Goal: Task Accomplishment & Management: Manage account settings

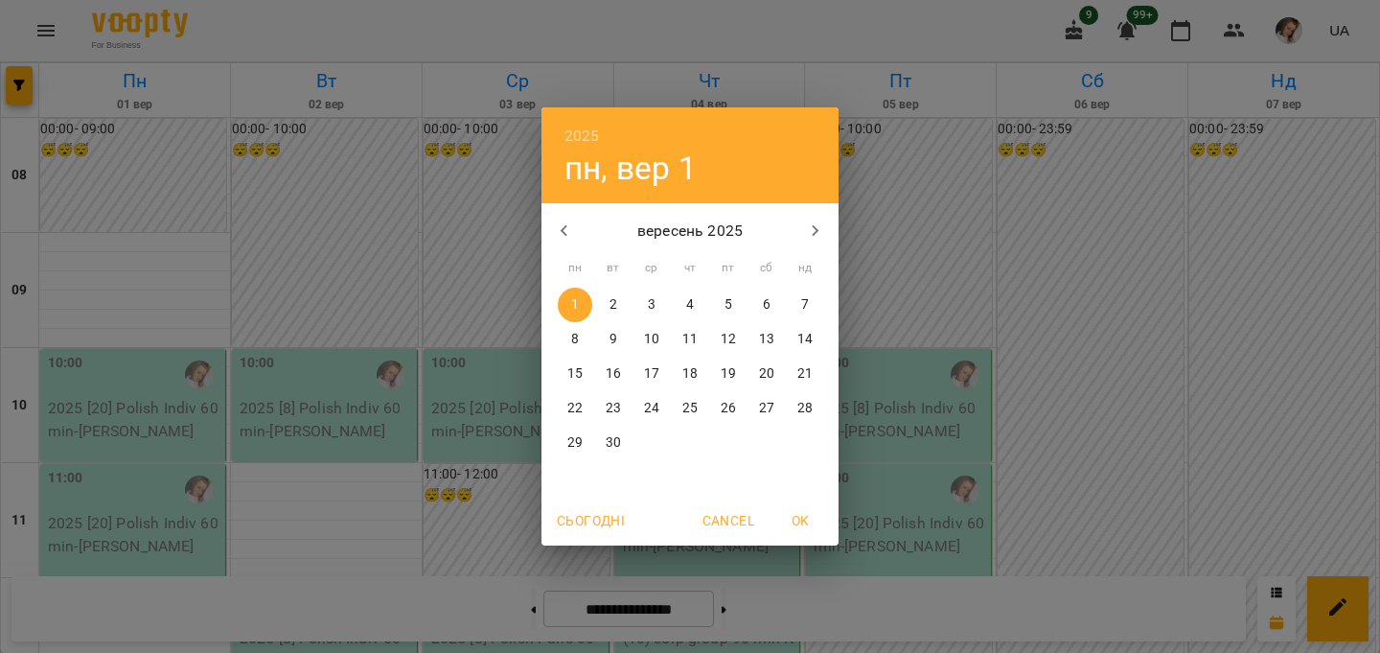
scroll to position [820, 0]
click at [692, 375] on p "18" at bounding box center [689, 373] width 15 height 19
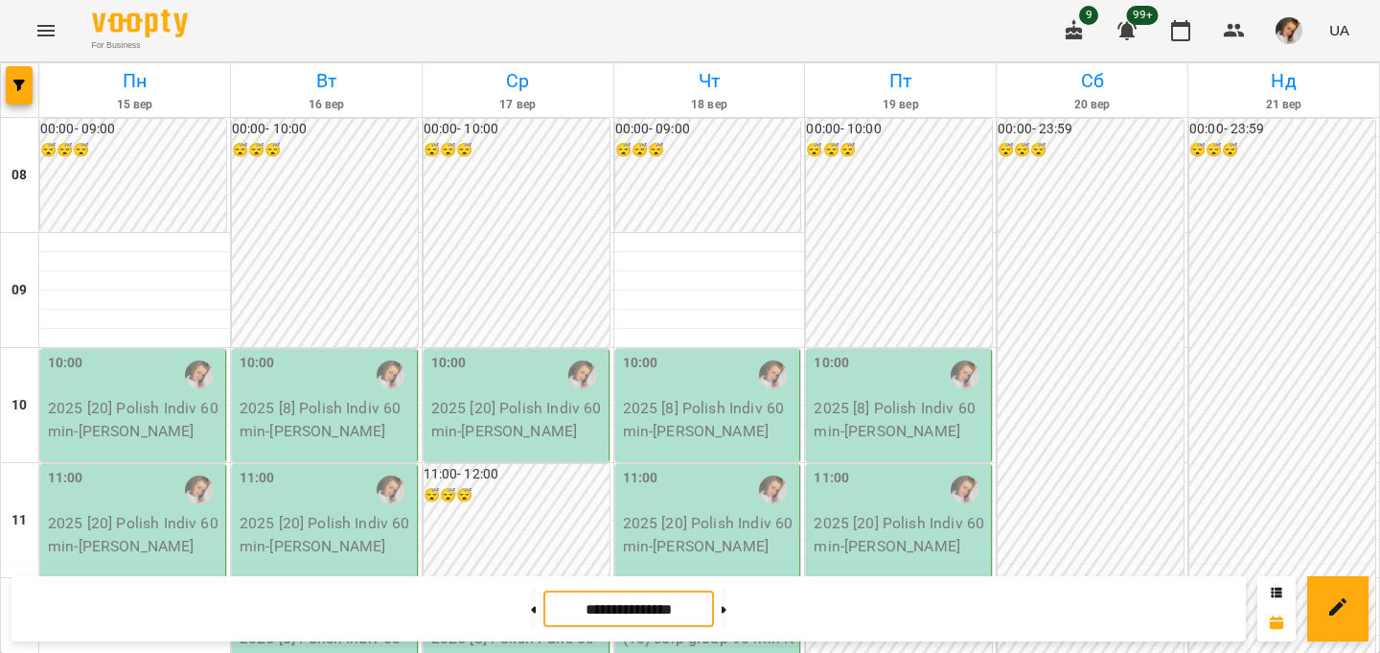
scroll to position [291, 0]
click at [532, 606] on icon at bounding box center [534, 609] width 5 height 7
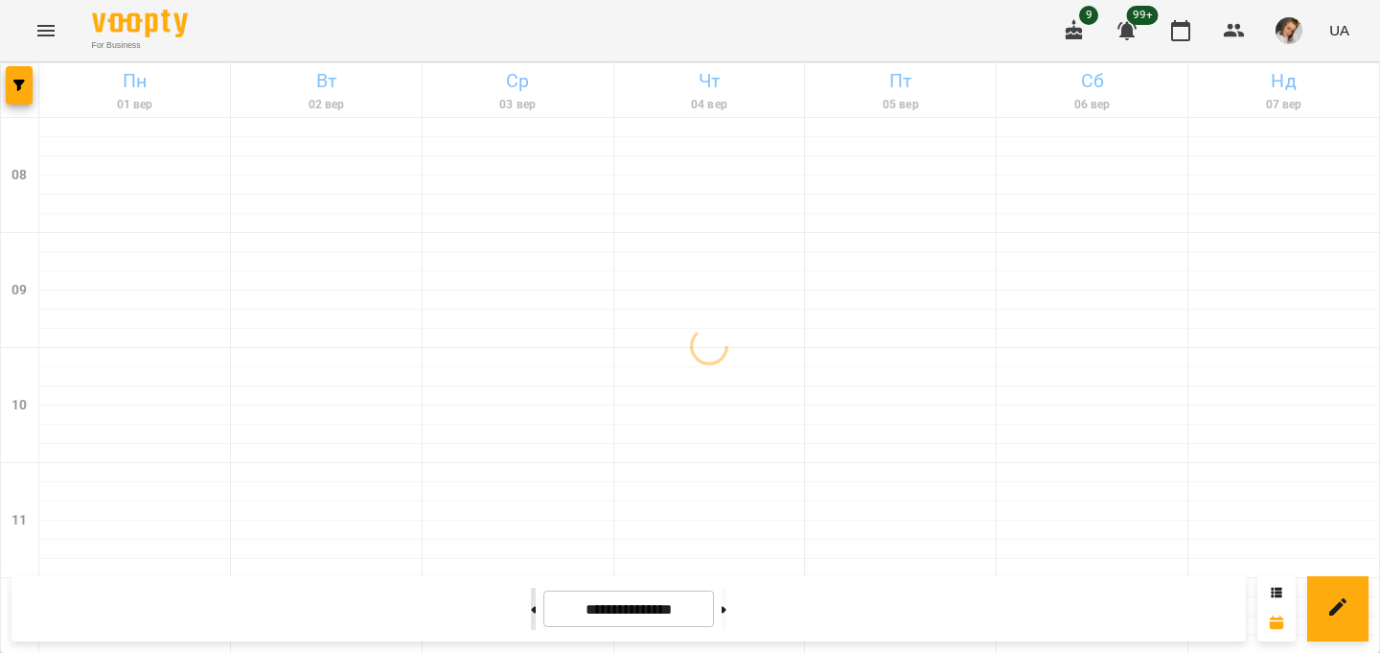
click at [531, 603] on button at bounding box center [533, 608] width 5 height 42
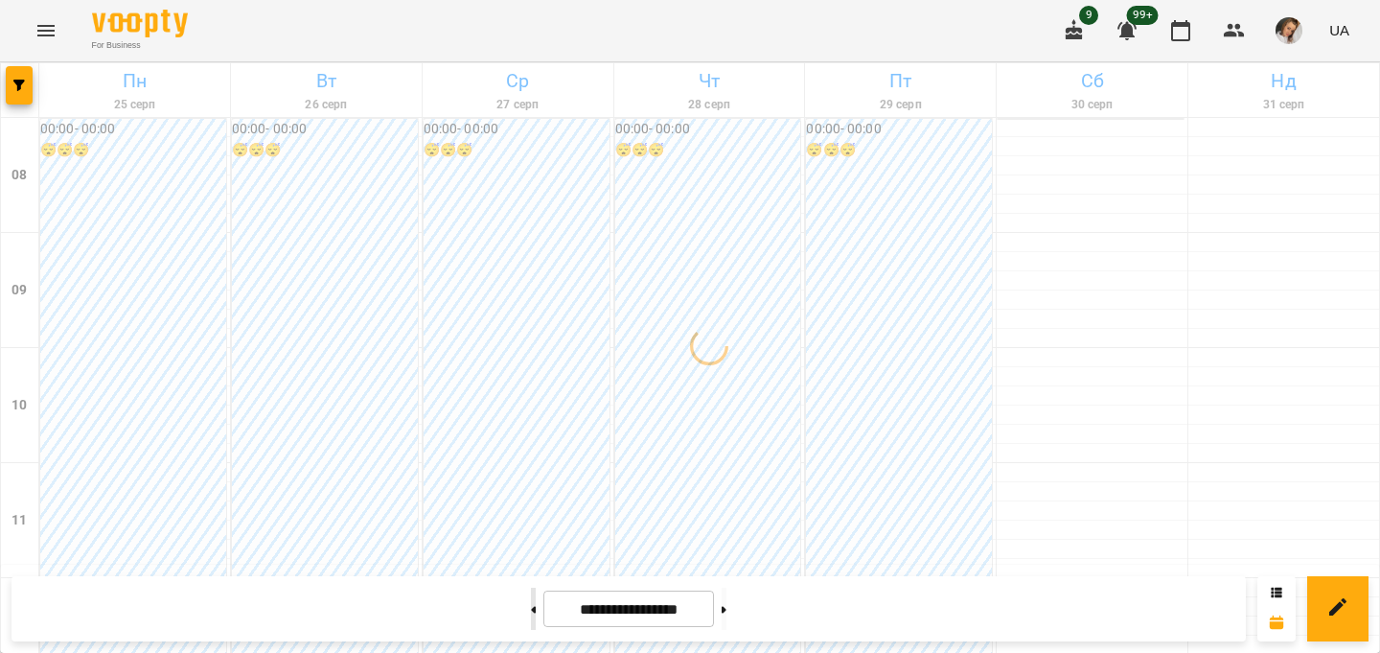
click at [531, 603] on button at bounding box center [533, 608] width 5 height 42
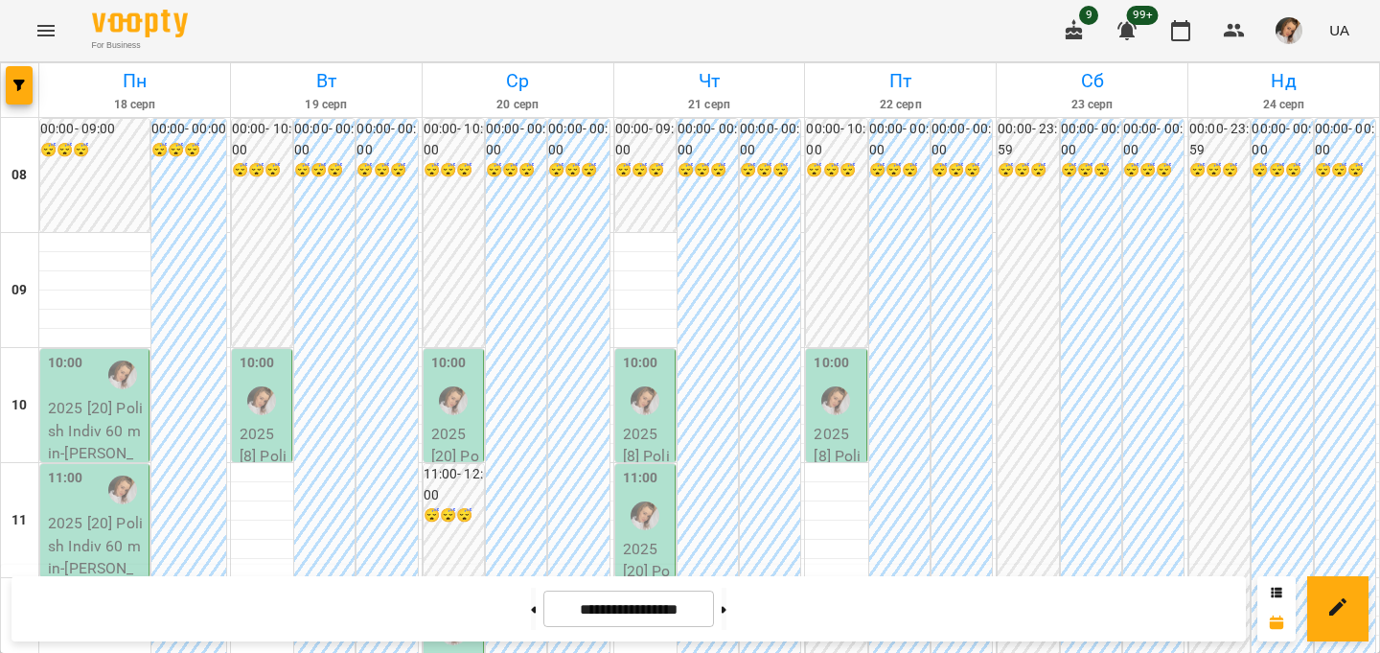
scroll to position [465, 0]
click at [726, 607] on icon at bounding box center [724, 609] width 5 height 7
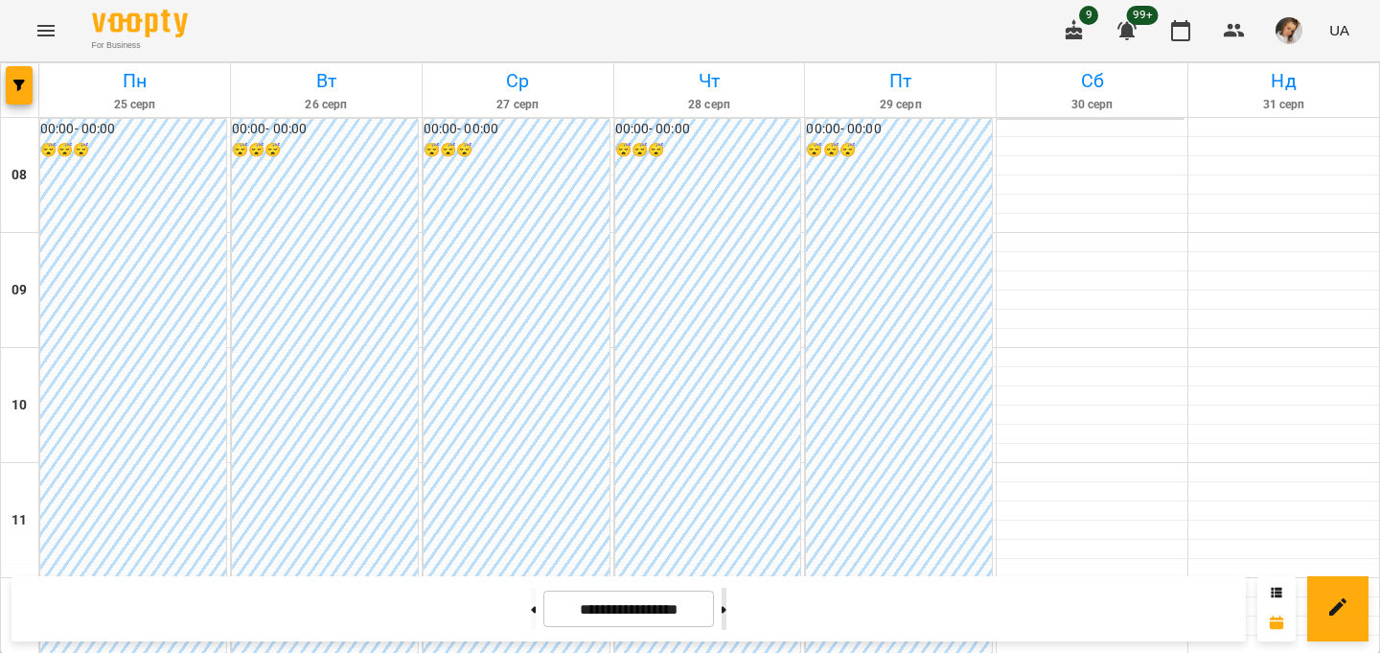
click at [726, 607] on icon at bounding box center [724, 609] width 5 height 7
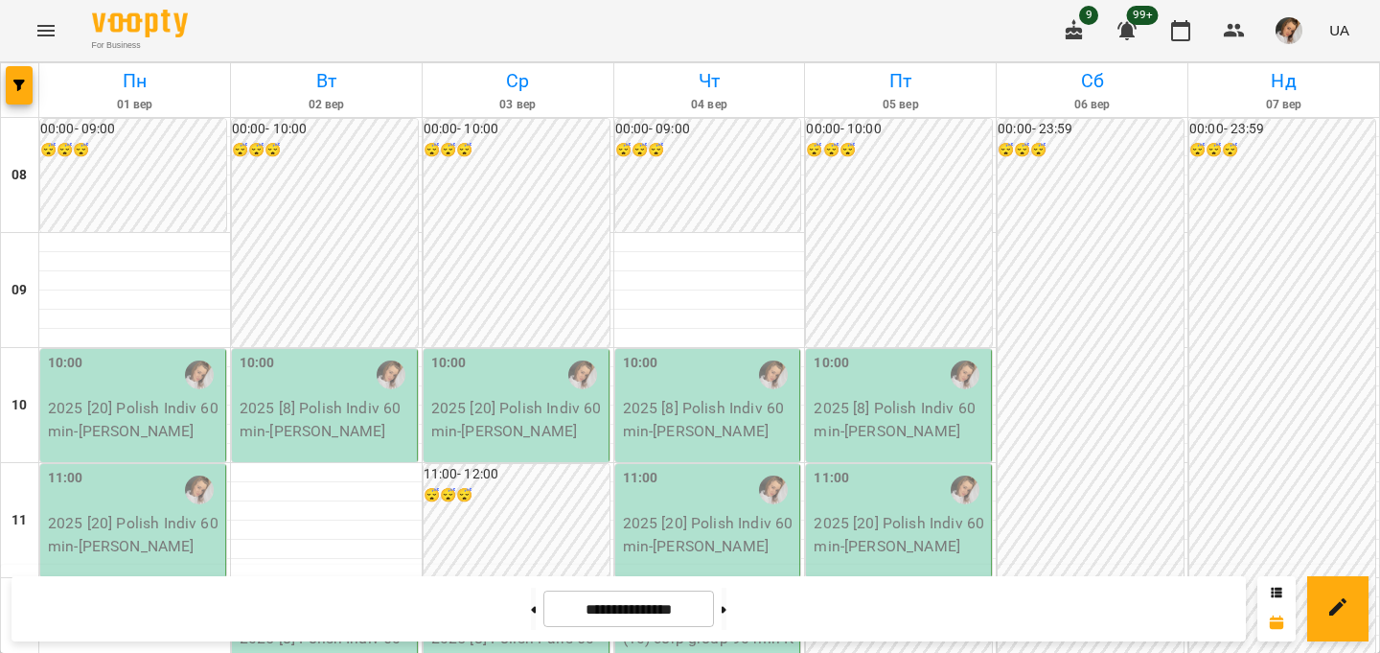
scroll to position [500, 0]
click at [726, 604] on button at bounding box center [724, 608] width 5 height 42
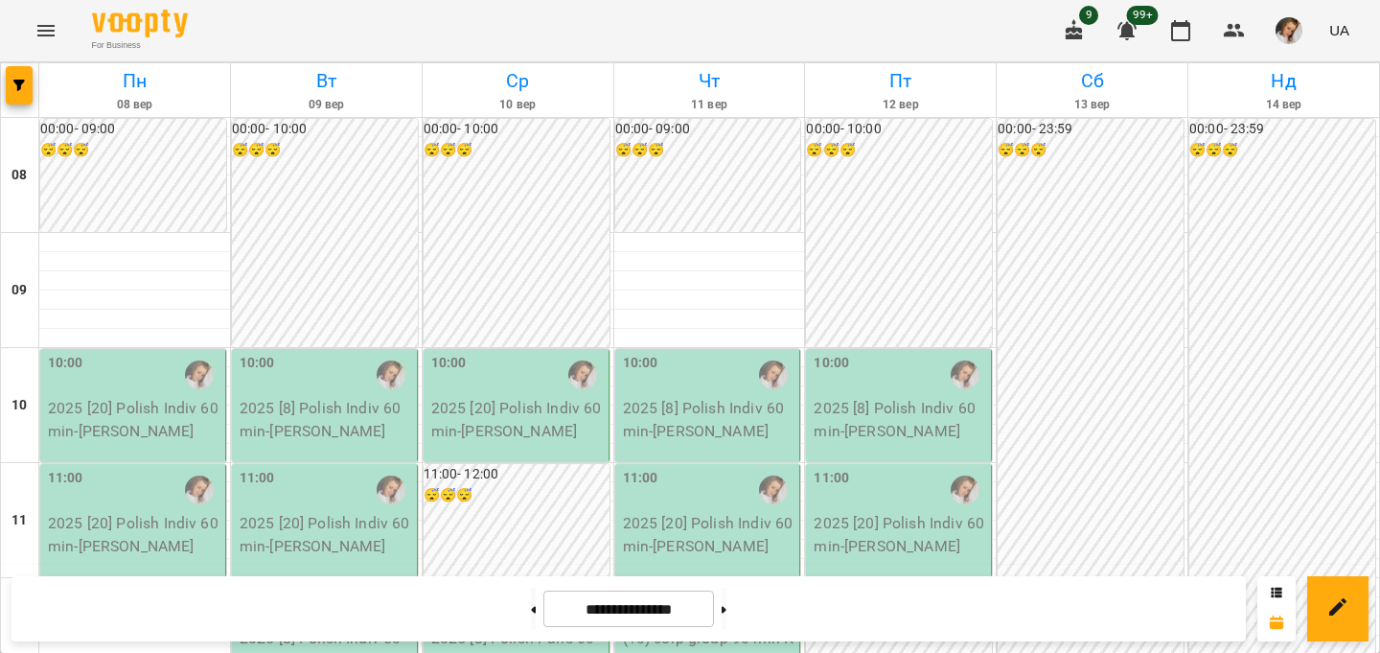
scroll to position [390, 0]
click at [531, 609] on button at bounding box center [533, 608] width 5 height 42
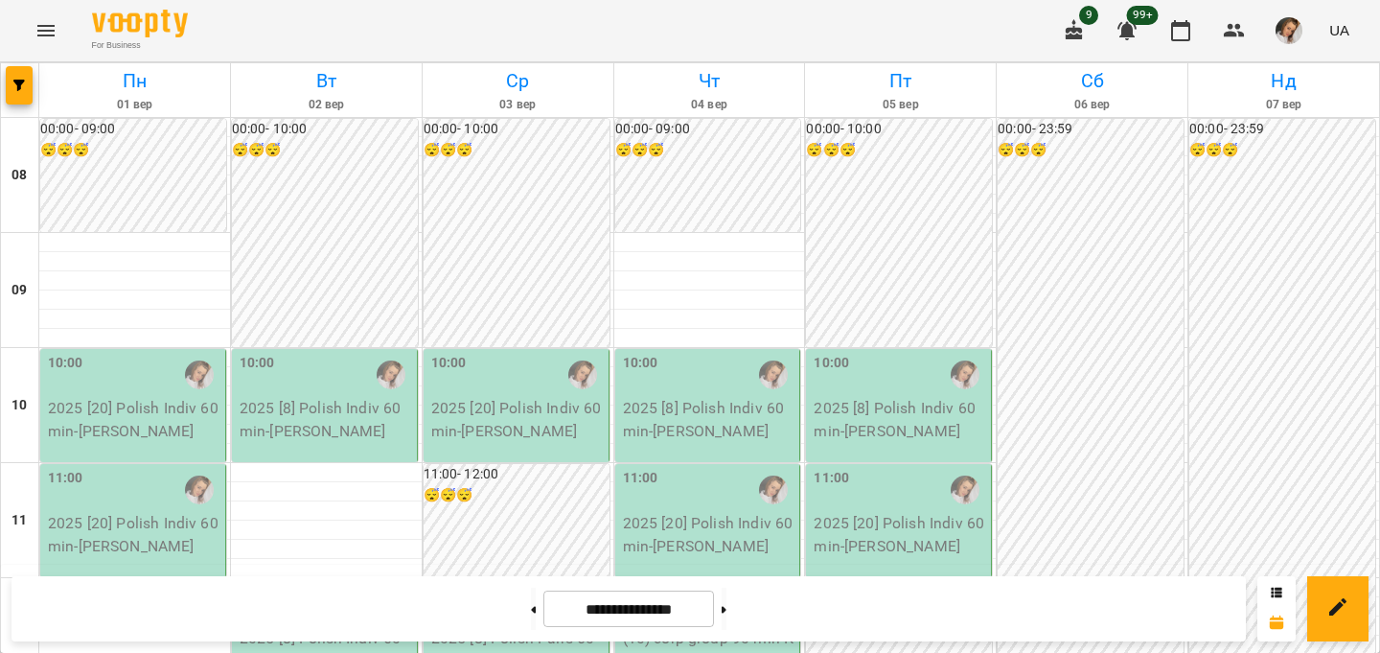
scroll to position [432, 0]
click at [480, 607] on div "**********" at bounding box center [628, 608] width 1234 height 65
click at [531, 620] on button at bounding box center [533, 608] width 5 height 42
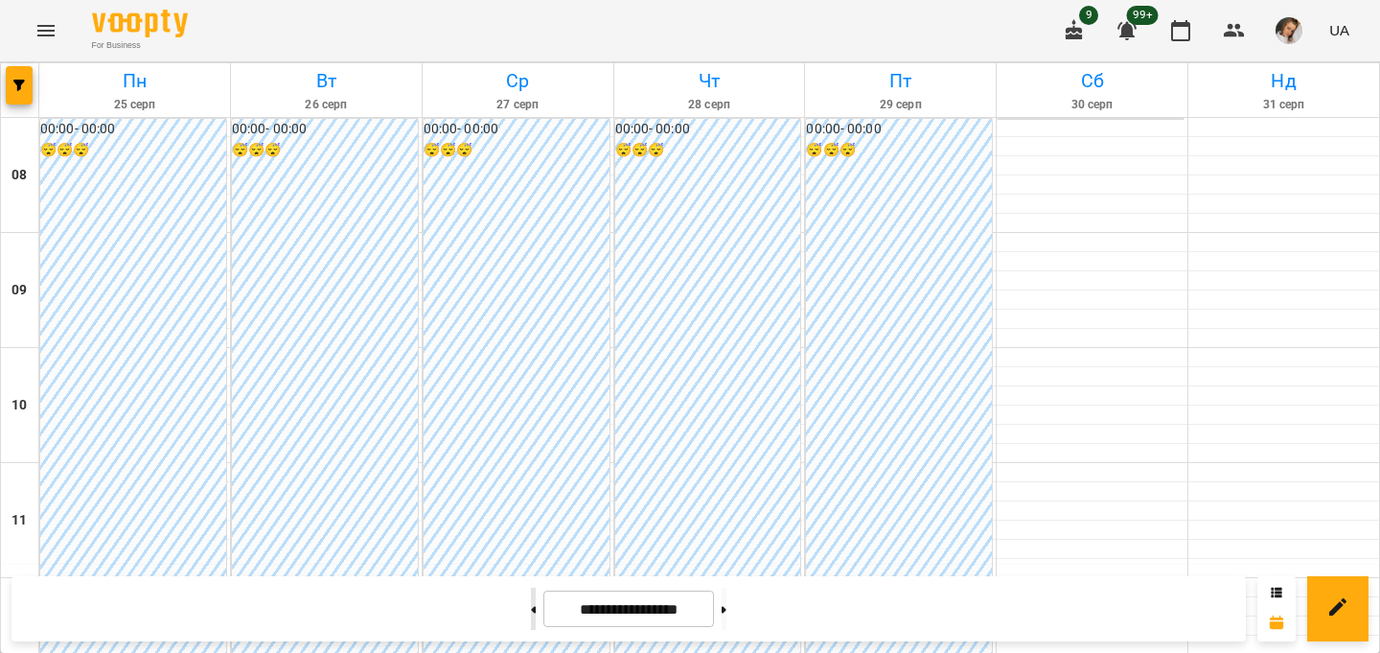
click at [531, 620] on button at bounding box center [533, 608] width 5 height 42
type input "**********"
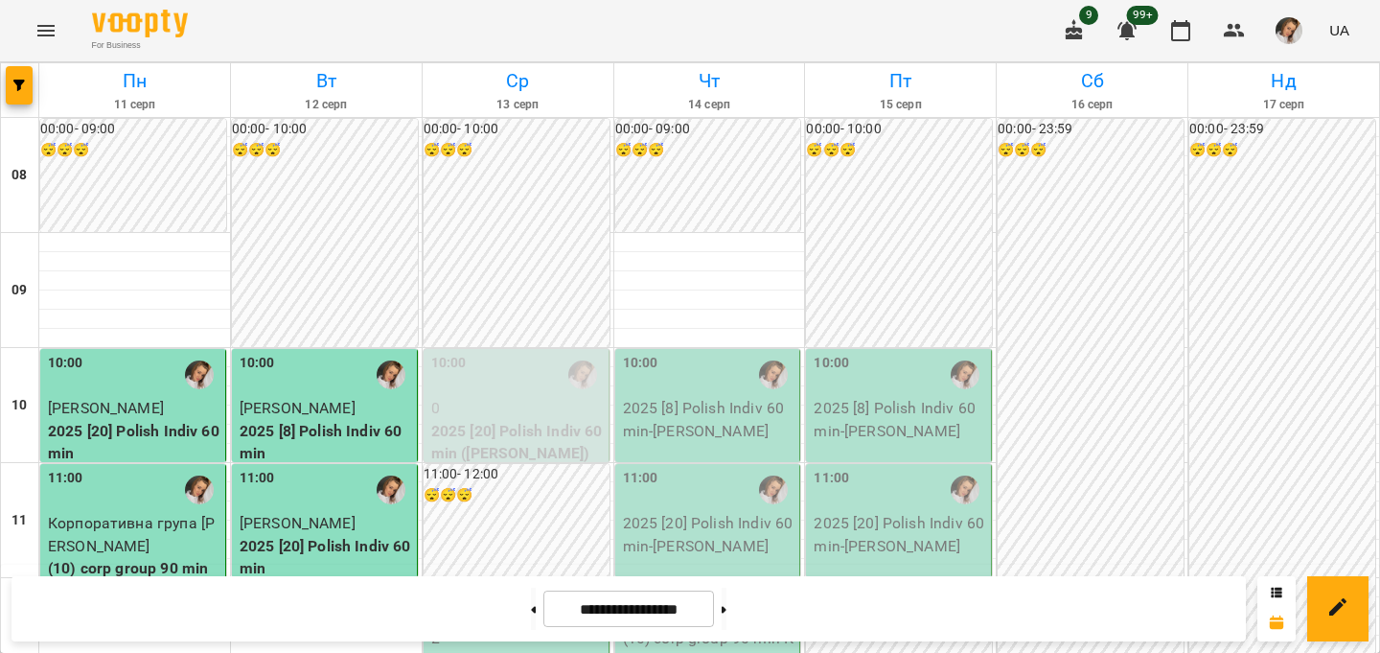
scroll to position [543, 0]
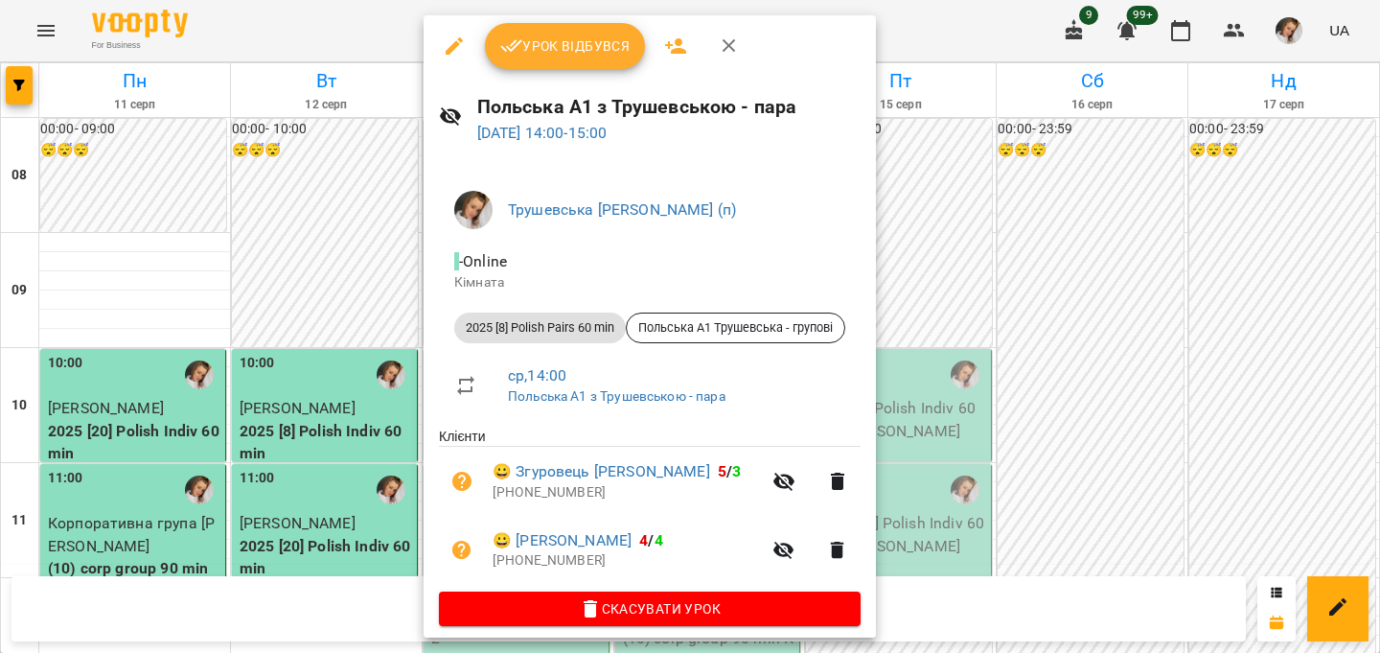
click at [554, 57] on button "Урок відбувся" at bounding box center [565, 46] width 161 height 46
